Goal: Transaction & Acquisition: Book appointment/travel/reservation

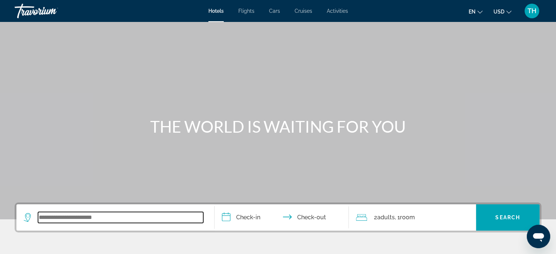
click at [76, 216] on input "Search widget" at bounding box center [120, 217] width 165 height 11
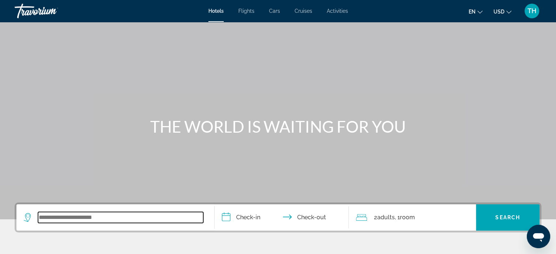
scroll to position [178, 0]
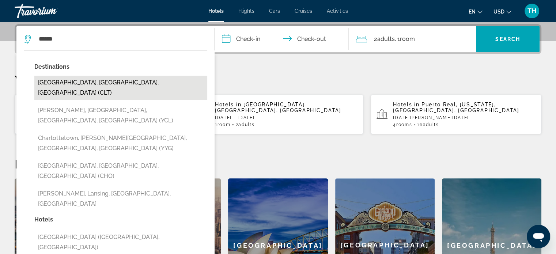
click at [92, 83] on button "[GEOGRAPHIC_DATA], [GEOGRAPHIC_DATA], [GEOGRAPHIC_DATA] (CLT)" at bounding box center [120, 88] width 173 height 24
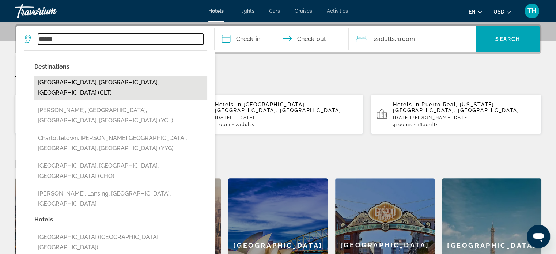
type input "**********"
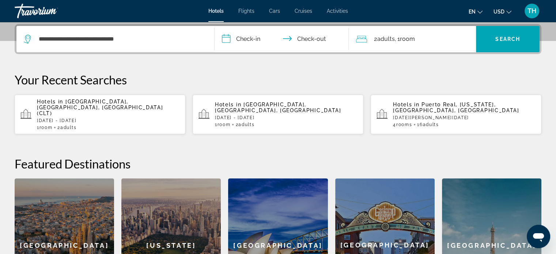
click at [238, 40] on input "**********" at bounding box center [283, 40] width 137 height 29
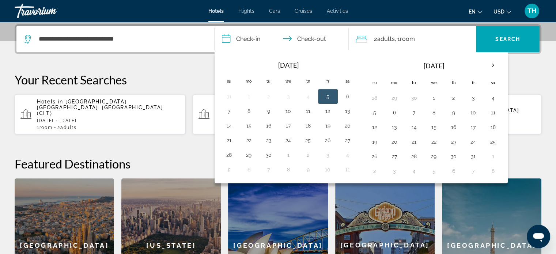
click at [326, 94] on button "5" at bounding box center [328, 96] width 12 height 10
click at [228, 108] on button "7" at bounding box center [229, 111] width 12 height 10
type input "**********"
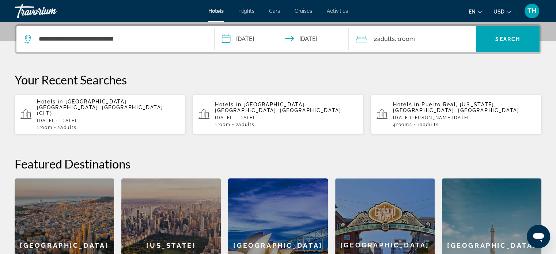
click at [428, 38] on div "2 Adult Adults , 1 Room rooms" at bounding box center [416, 39] width 120 height 10
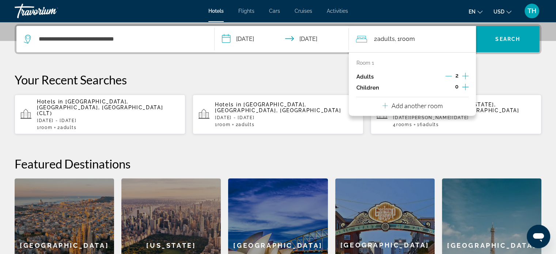
click at [447, 73] on icon "Decrement adults" at bounding box center [448, 76] width 7 height 7
click at [495, 40] on span "Search" at bounding box center [507, 39] width 25 height 6
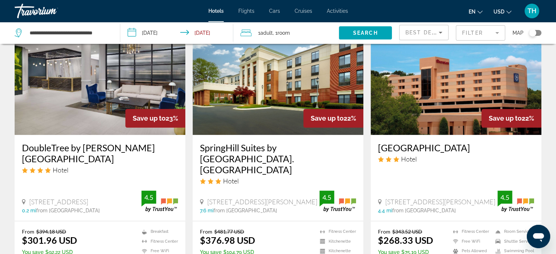
scroll to position [914, 0]
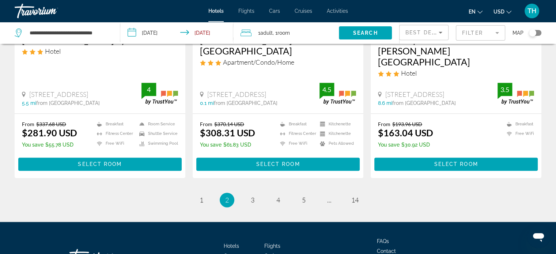
scroll to position [987, 0]
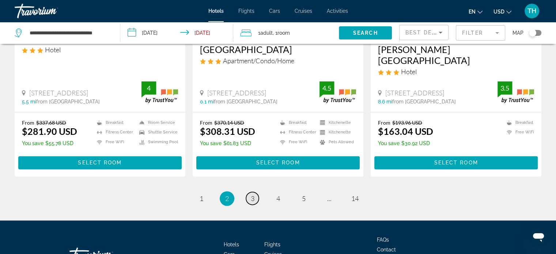
click at [251, 194] on span "3" at bounding box center [253, 198] width 4 height 8
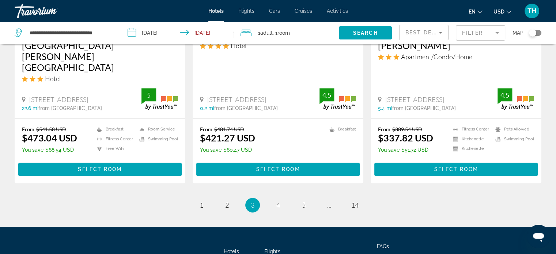
scroll to position [1021, 0]
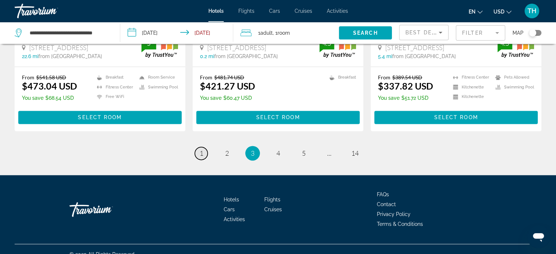
click at [201, 149] on span "1" at bounding box center [202, 153] width 4 height 8
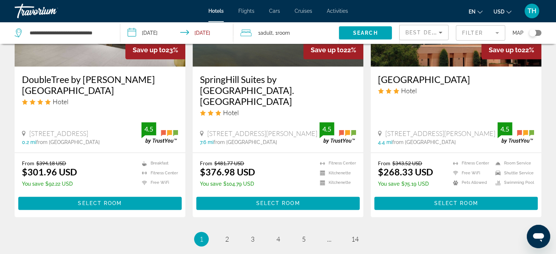
scroll to position [950, 0]
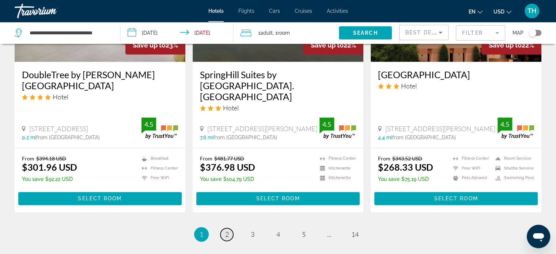
click at [227, 230] on span "2" at bounding box center [227, 234] width 4 height 8
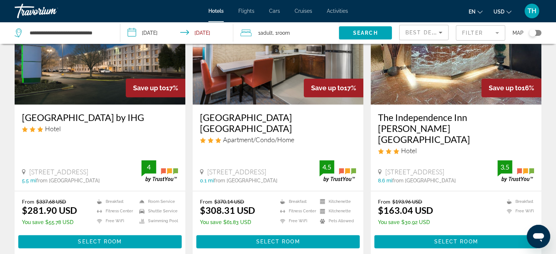
scroll to position [950, 0]
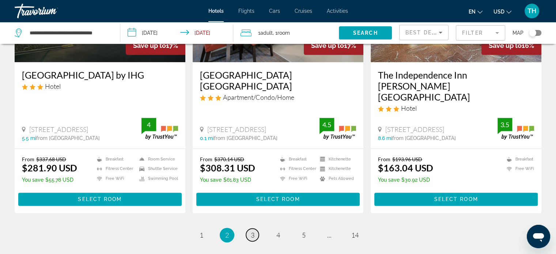
click at [254, 228] on link "page 3" at bounding box center [252, 234] width 13 height 13
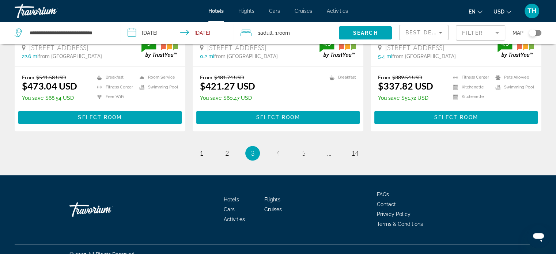
scroll to position [1021, 0]
click at [275, 147] on link "page 4" at bounding box center [278, 153] width 13 height 13
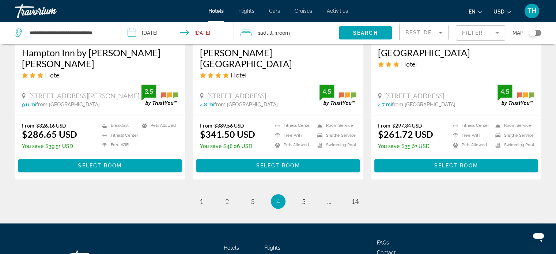
scroll to position [987, 0]
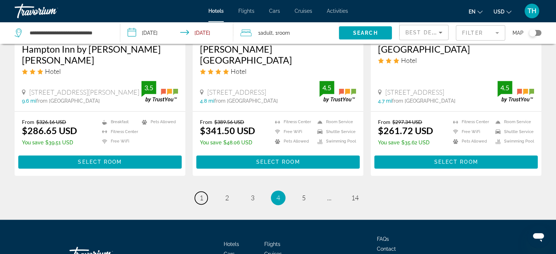
click at [200, 194] on span "1" at bounding box center [202, 198] width 4 height 8
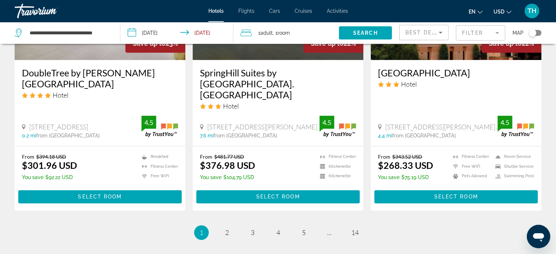
scroll to position [987, 0]
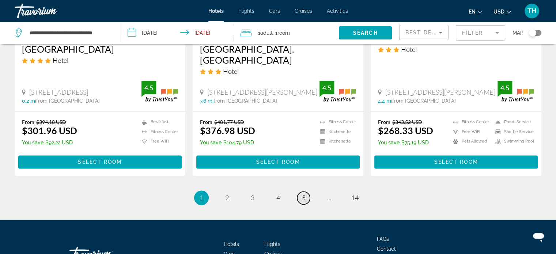
click at [303, 194] on span "5" at bounding box center [304, 198] width 4 height 8
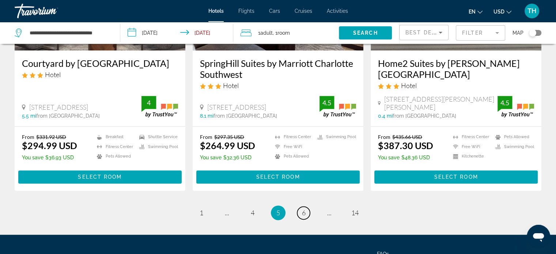
scroll to position [987, 0]
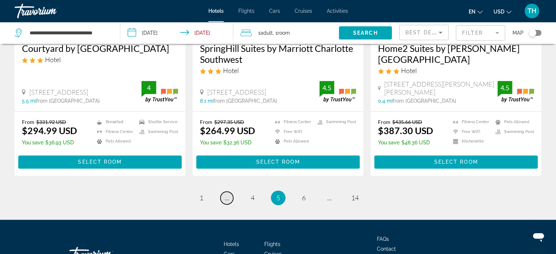
click at [226, 194] on span "..." at bounding box center [227, 198] width 4 height 8
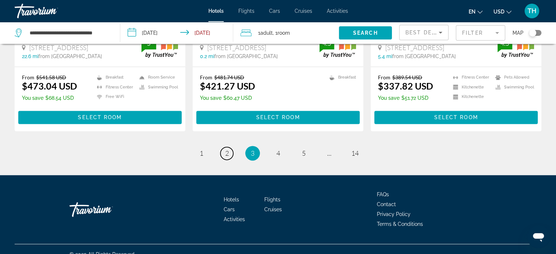
scroll to position [1021, 0]
click at [199, 147] on link "page 1" at bounding box center [201, 153] width 13 height 13
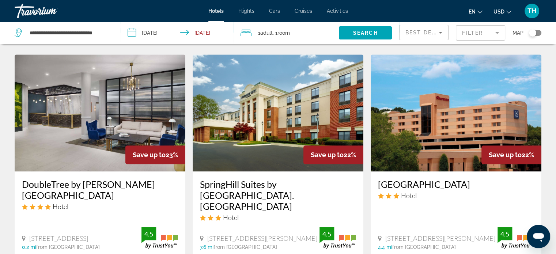
scroll to position [914, 0]
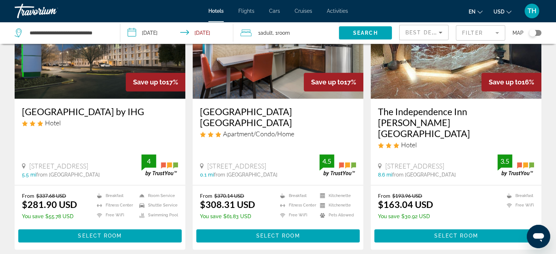
scroll to position [950, 0]
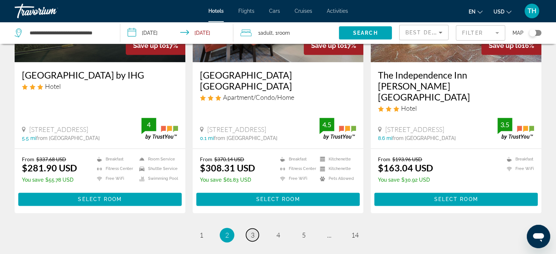
click at [252, 231] on span "3" at bounding box center [253, 235] width 4 height 8
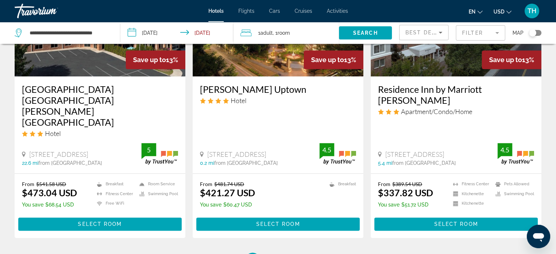
scroll to position [1021, 0]
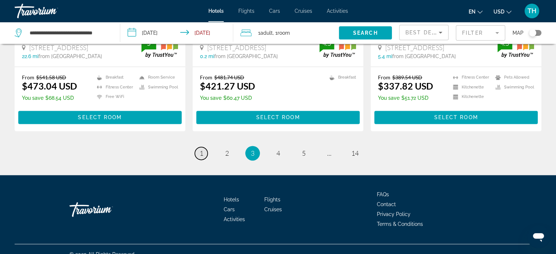
click at [202, 149] on span "1" at bounding box center [202, 153] width 4 height 8
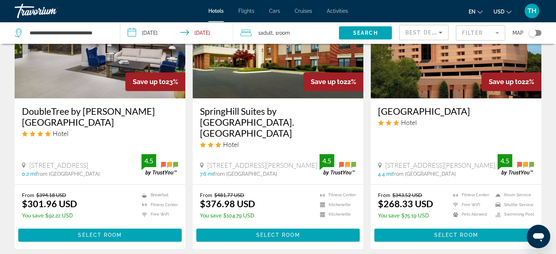
scroll to position [950, 0]
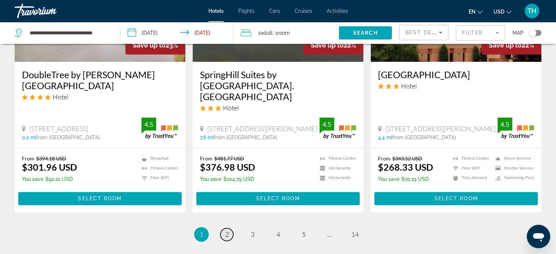
click at [228, 230] on span "2" at bounding box center [227, 234] width 4 height 8
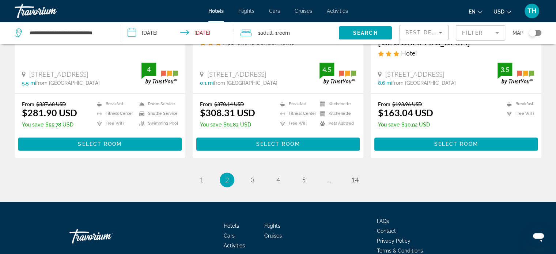
scroll to position [1020, 0]
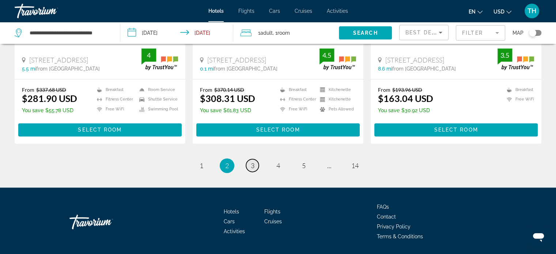
click at [247, 159] on link "page 3" at bounding box center [252, 165] width 13 height 13
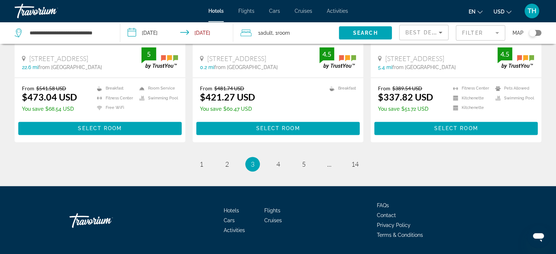
scroll to position [1021, 0]
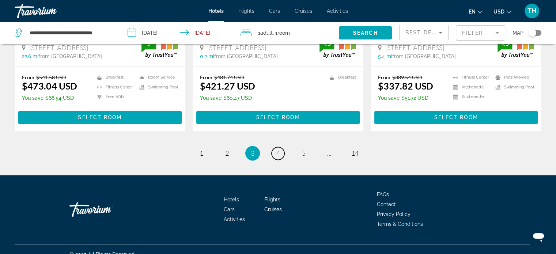
click at [281, 147] on link "page 4" at bounding box center [278, 153] width 13 height 13
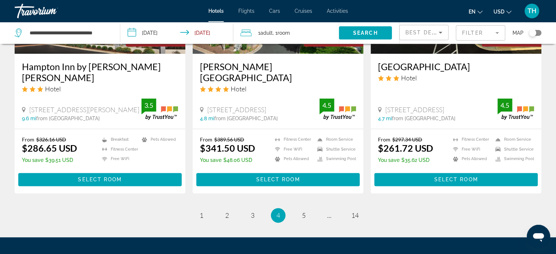
scroll to position [987, 0]
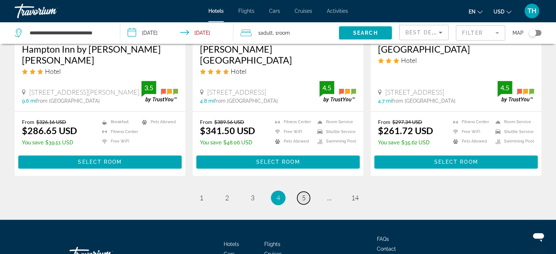
click at [302, 194] on span "5" at bounding box center [304, 198] width 4 height 8
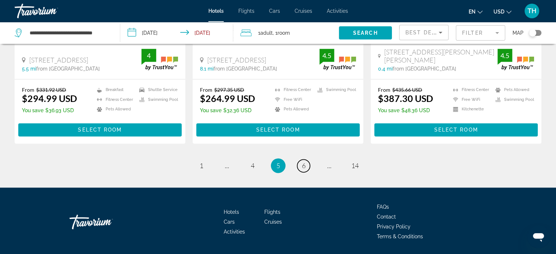
scroll to position [1021, 0]
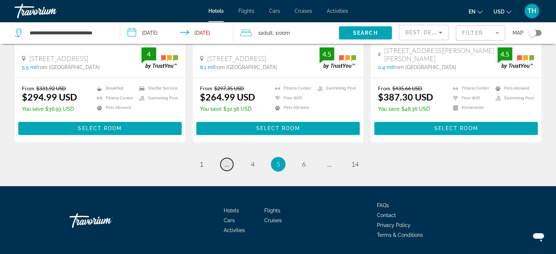
click at [228, 160] on span "..." at bounding box center [227, 164] width 4 height 8
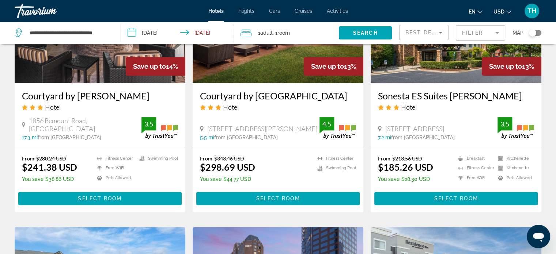
scroll to position [658, 0]
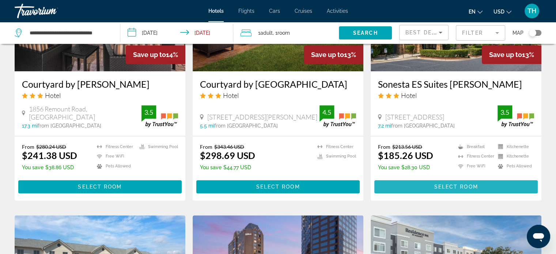
click at [453, 190] on span "Select Room" at bounding box center [456, 187] width 44 height 6
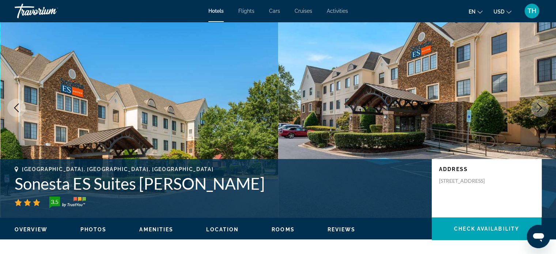
scroll to position [37, 0]
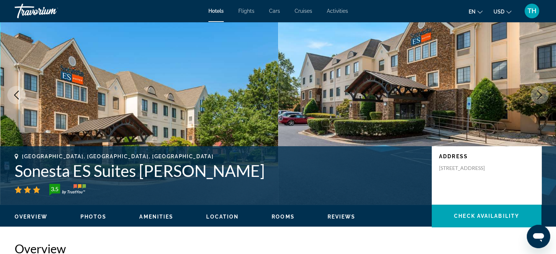
click at [531, 95] on button "Next image" at bounding box center [539, 95] width 18 height 18
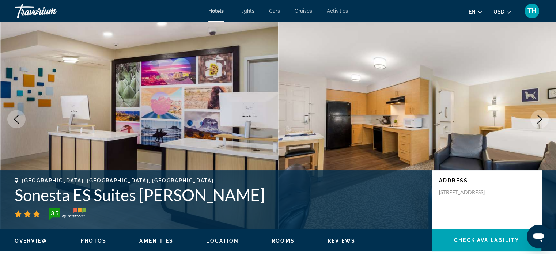
scroll to position [0, 0]
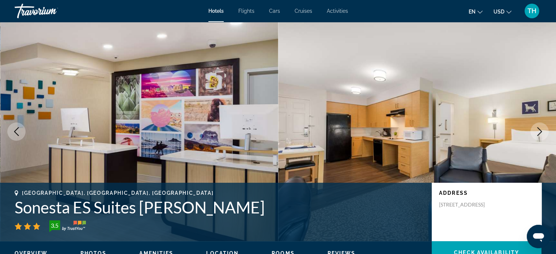
click at [538, 128] on icon "Next image" at bounding box center [539, 131] width 5 height 9
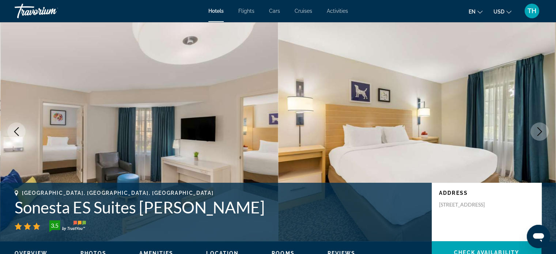
click at [538, 128] on icon "Next image" at bounding box center [539, 131] width 5 height 9
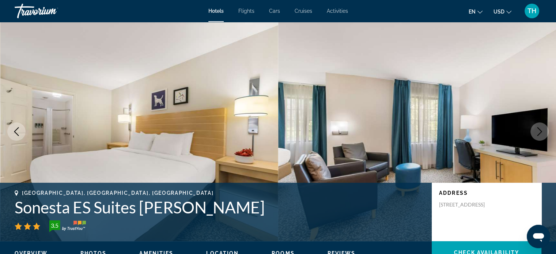
click at [538, 128] on icon "Next image" at bounding box center [539, 131] width 5 height 9
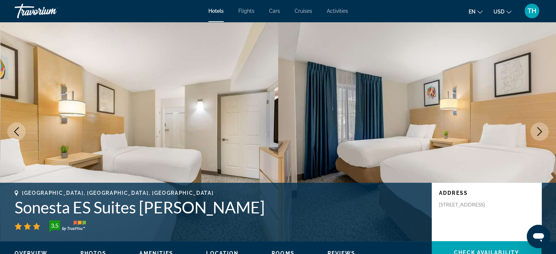
click at [537, 134] on icon "Next image" at bounding box center [539, 131] width 9 height 9
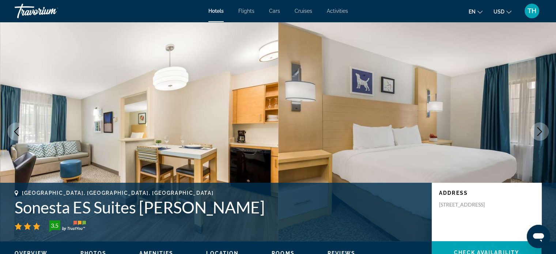
click at [537, 134] on icon "Next image" at bounding box center [539, 131] width 9 height 9
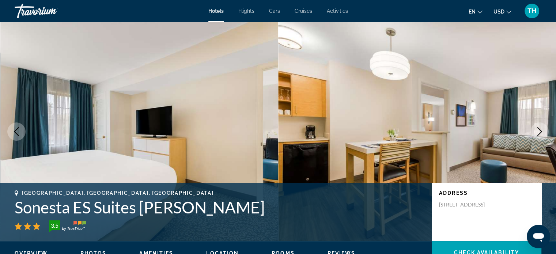
click at [537, 128] on icon "Next image" at bounding box center [539, 131] width 9 height 9
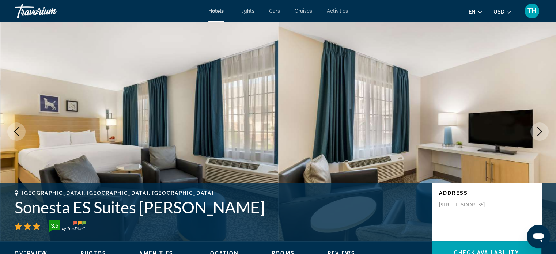
click at [537, 128] on icon "Next image" at bounding box center [539, 131] width 9 height 9
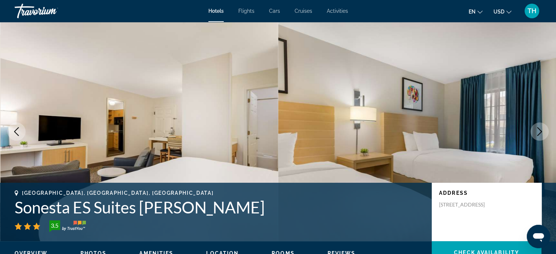
click at [537, 128] on icon "Next image" at bounding box center [539, 131] width 9 height 9
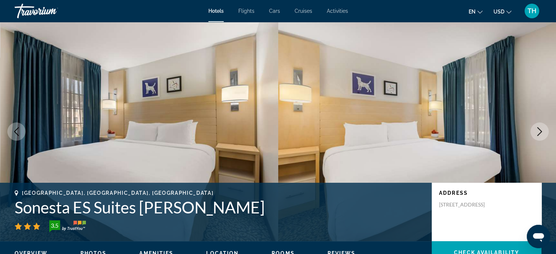
click at [537, 128] on icon "Next image" at bounding box center [539, 131] width 9 height 9
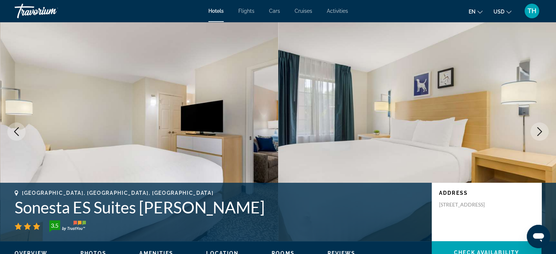
click at [537, 128] on icon "Next image" at bounding box center [539, 131] width 9 height 9
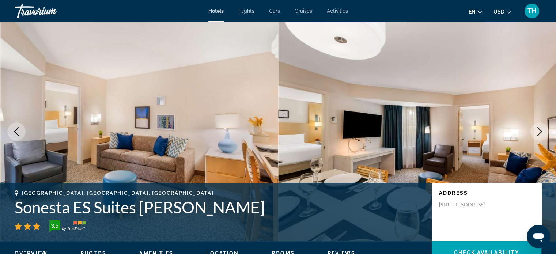
click at [537, 128] on icon "Next image" at bounding box center [539, 131] width 9 height 9
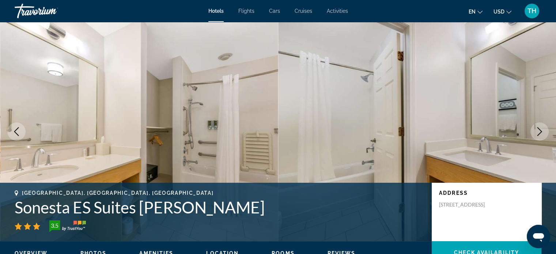
click at [537, 128] on icon "Next image" at bounding box center [539, 131] width 9 height 9
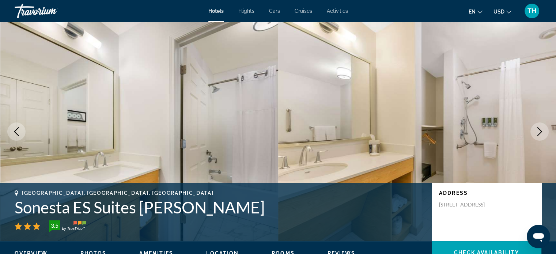
click at [537, 128] on icon "Next image" at bounding box center [539, 131] width 9 height 9
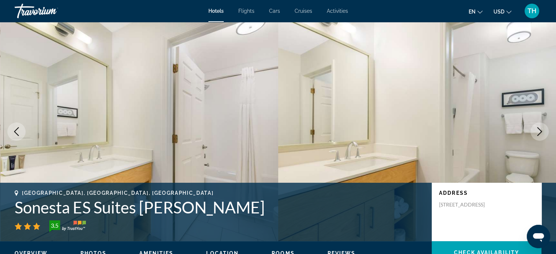
click at [537, 128] on icon "Next image" at bounding box center [539, 131] width 9 height 9
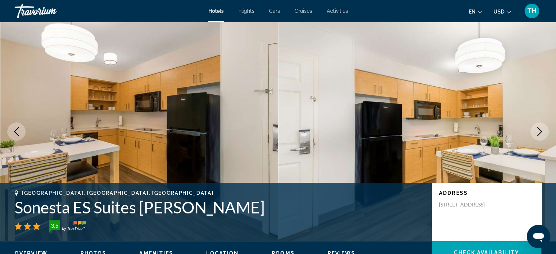
click at [537, 128] on icon "Next image" at bounding box center [539, 131] width 9 height 9
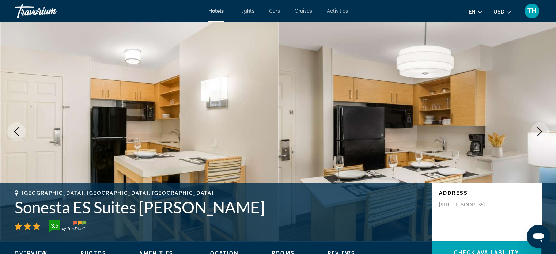
click at [537, 128] on icon "Next image" at bounding box center [539, 131] width 9 height 9
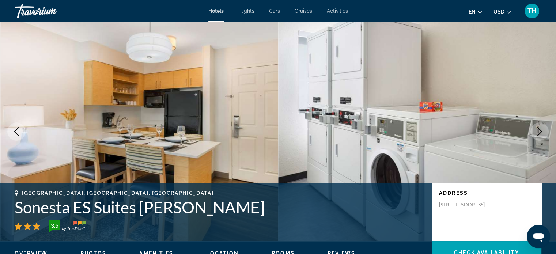
click at [538, 130] on icon "Next image" at bounding box center [539, 131] width 9 height 9
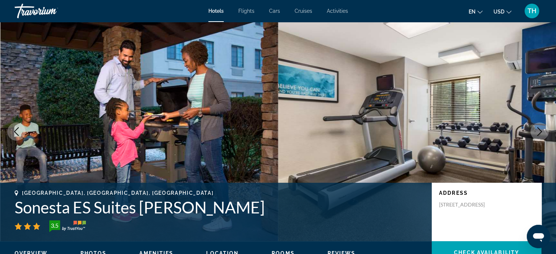
click at [538, 130] on icon "Next image" at bounding box center [539, 131] width 9 height 9
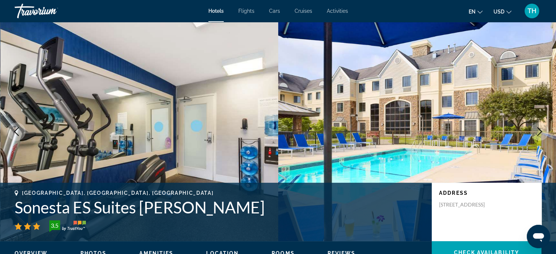
click at [537, 129] on icon "Next image" at bounding box center [539, 131] width 9 height 9
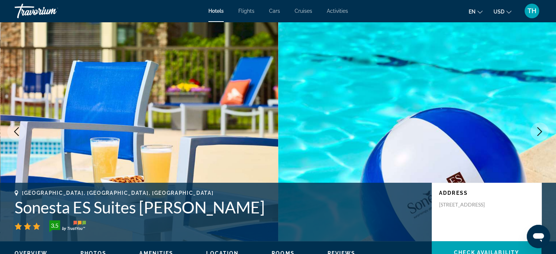
click at [537, 129] on icon "Next image" at bounding box center [539, 131] width 9 height 9
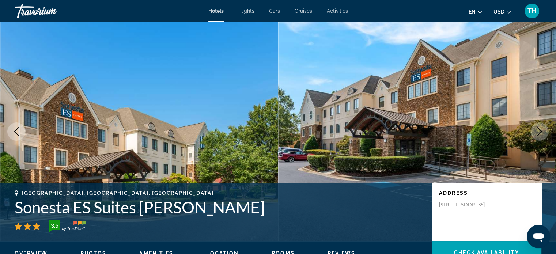
click at [537, 129] on icon "Next image" at bounding box center [539, 131] width 9 height 9
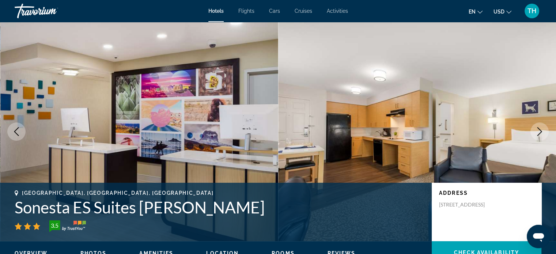
click at [537, 129] on icon "Next image" at bounding box center [539, 131] width 9 height 9
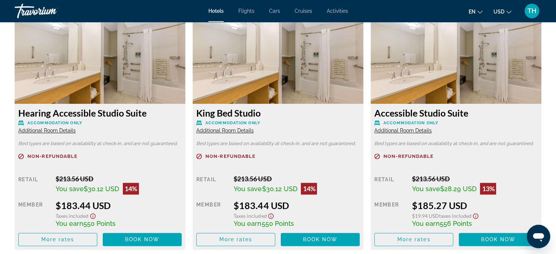
scroll to position [1024, 0]
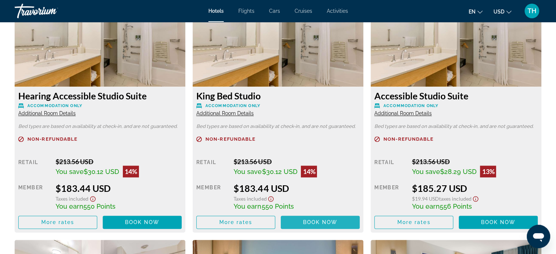
click at [311, 223] on span "Book now" at bounding box center [320, 222] width 35 height 6
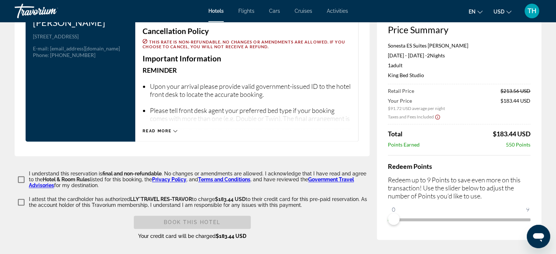
scroll to position [1133, 0]
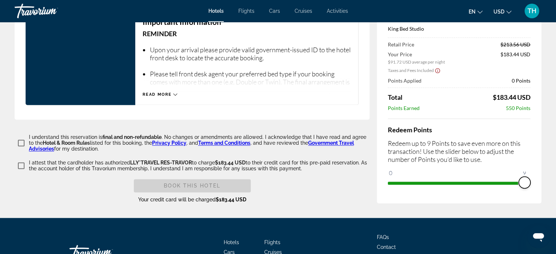
drag, startPoint x: 392, startPoint y: 182, endPoint x: 535, endPoint y: 196, distance: 143.6
click at [535, 196] on div "Price Summary Sonesta ES Suites [PERSON_NAME] [DATE] - [DATE] - 2 Night Nights …" at bounding box center [459, 83] width 164 height 240
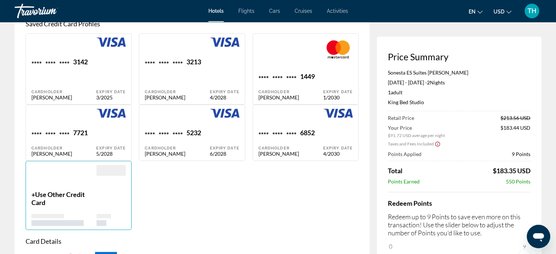
scroll to position [548, 0]
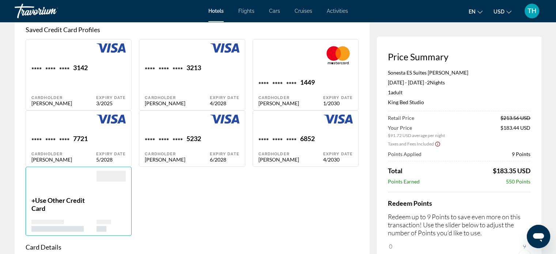
click at [332, 135] on div "Expiry Date 4/2030" at bounding box center [338, 149] width 30 height 28
type input "***"
type input "******"
type input "**********"
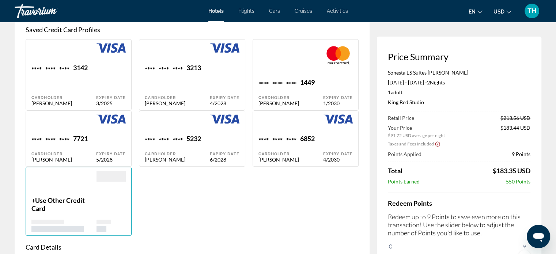
type input "********"
type input "*****"
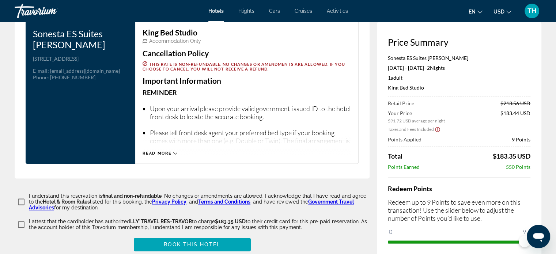
scroll to position [1097, 0]
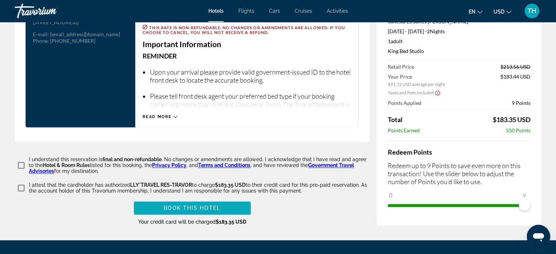
click at [185, 205] on span "Book this hotel" at bounding box center [192, 208] width 57 height 6
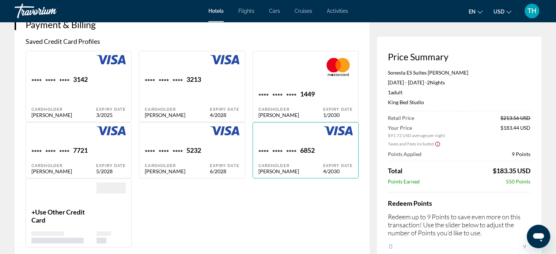
scroll to position [585, 0]
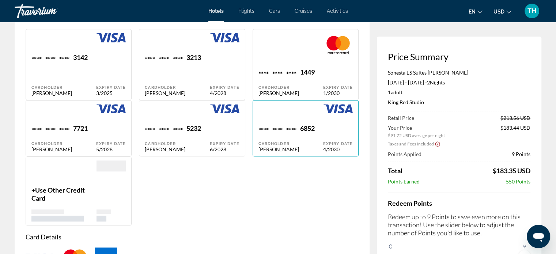
click at [190, 131] on div "5232" at bounding box center [193, 129] width 15 height 10
type input "***"
type input "******"
type input "**********"
type input "********"
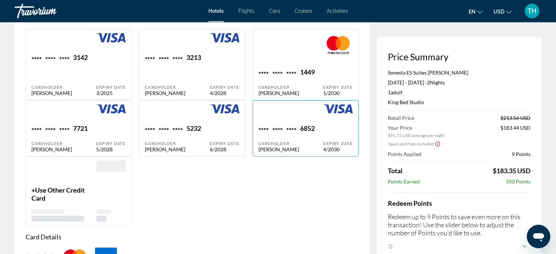
type input "*****"
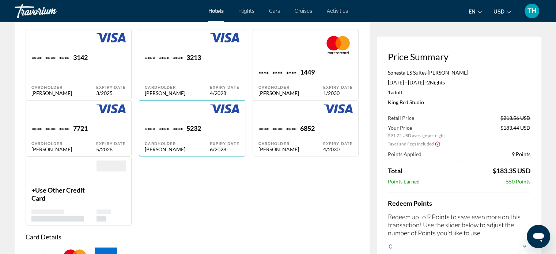
click at [331, 128] on div "Expiry Date 4/2030" at bounding box center [338, 138] width 30 height 28
type input "***"
type input "******"
type input "**********"
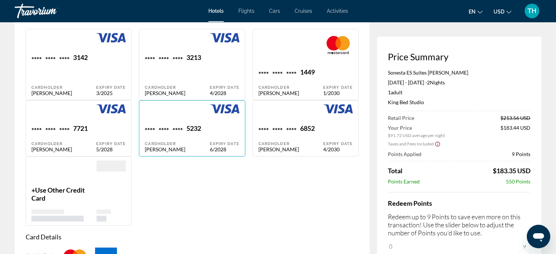
type input "********"
type input "*****"
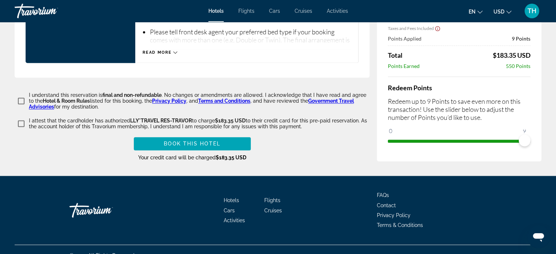
scroll to position [1197, 0]
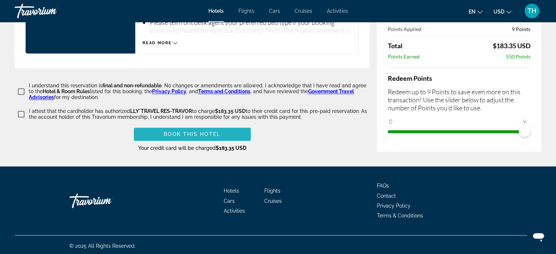
click at [198, 131] on span "Book this hotel" at bounding box center [192, 134] width 57 height 6
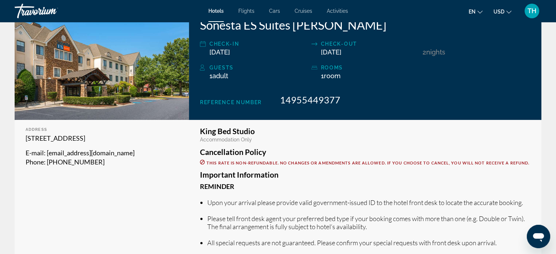
scroll to position [110, 0]
